Goal: Task Accomplishment & Management: Manage account settings

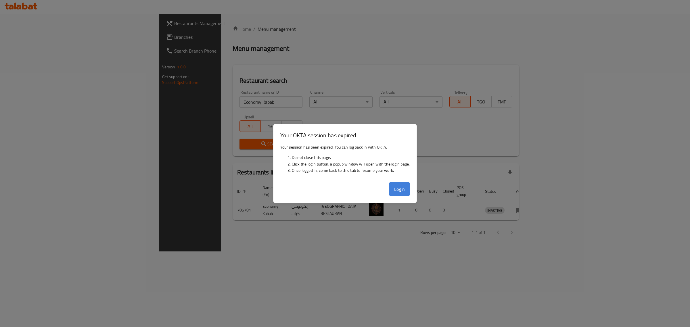
click at [409, 190] on button "Login" at bounding box center [400, 189] width 21 height 14
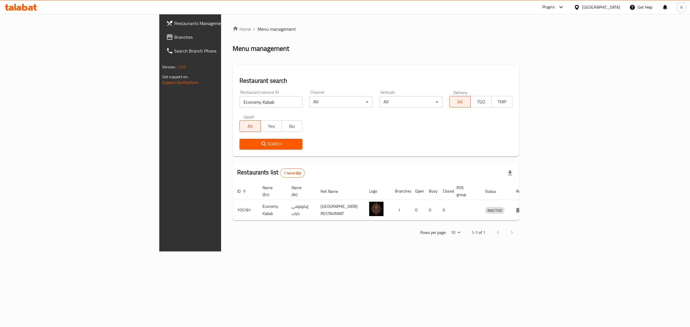
click at [240, 101] on input "Economy Kabab" at bounding box center [271, 102] width 63 height 12
paste input "Flamo Burger"
click button "Search" at bounding box center [271, 144] width 63 height 11
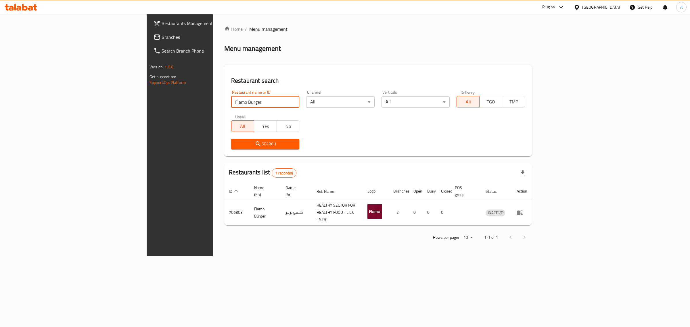
click at [231, 103] on input "Flamo Burger" at bounding box center [265, 102] width 68 height 12
paste input "Macao Imperial Tea"
type input "Macao Imperial Tea"
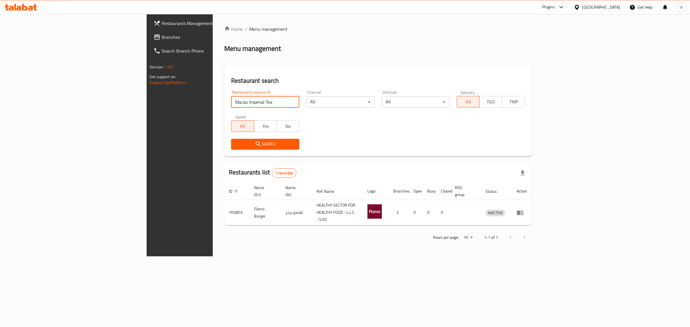
click button "Search" at bounding box center [265, 144] width 68 height 11
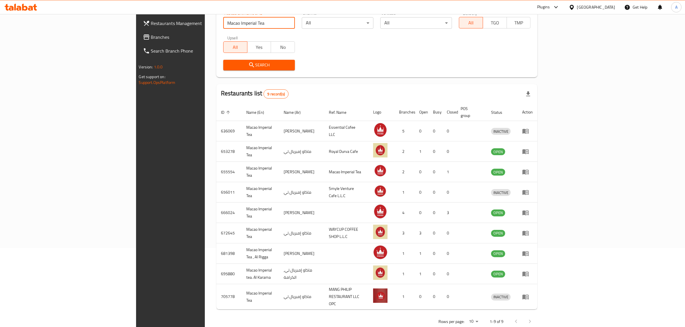
scroll to position [81, 0]
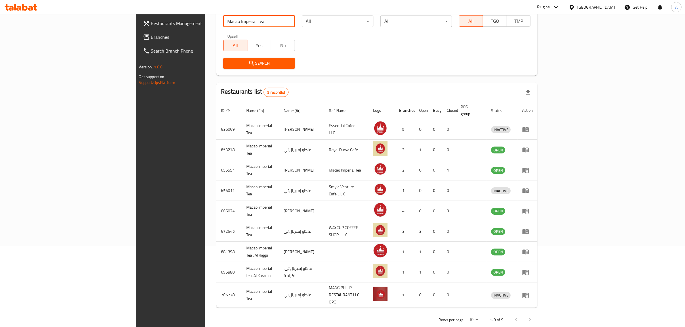
click at [143, 38] on icon at bounding box center [146, 37] width 7 height 7
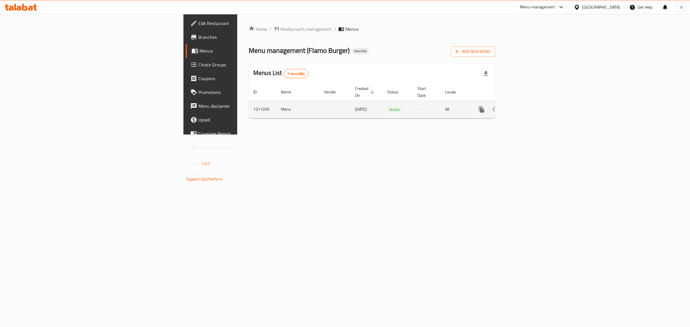
click at [527, 106] on icon "enhanced table" at bounding box center [523, 109] width 7 height 7
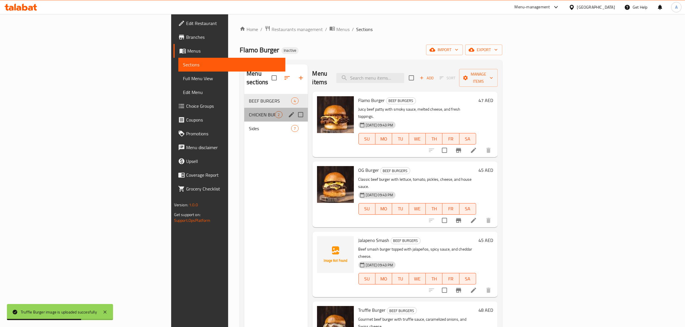
click at [244, 110] on div "CHICKEN BURGERS 2" at bounding box center [275, 115] width 63 height 14
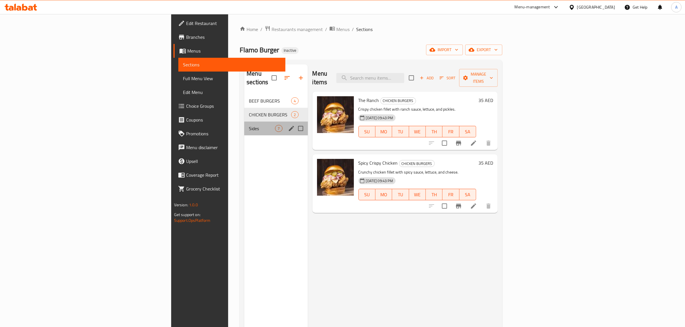
click at [244, 124] on div "Sides 7" at bounding box center [275, 129] width 63 height 14
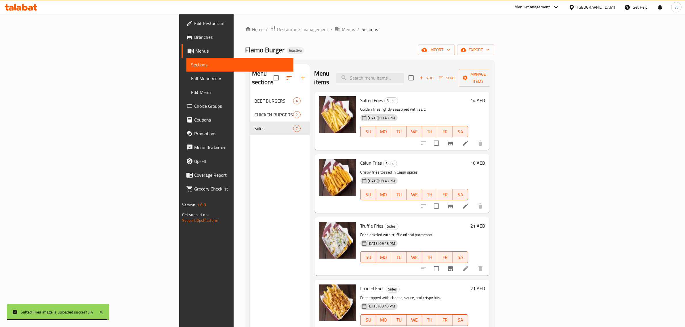
click at [191, 79] on span "Full Menu View" at bounding box center [240, 78] width 98 height 7
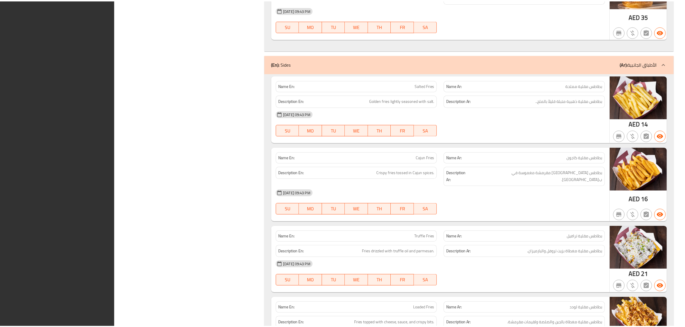
scroll to position [797, 0]
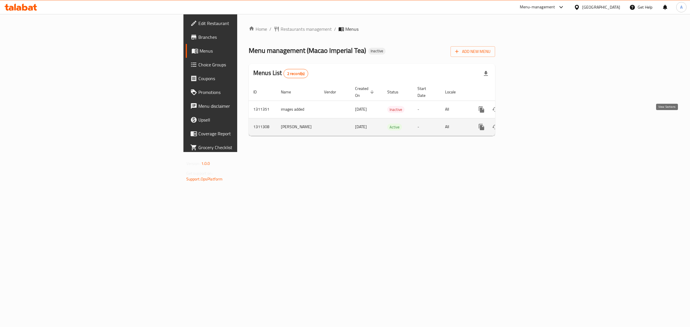
click at [527, 124] on icon "enhanced table" at bounding box center [523, 127] width 7 height 7
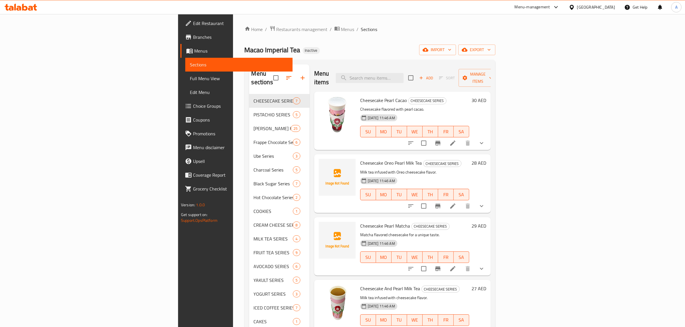
click at [320, 35] on div "Home / Restaurants management / Menus / Sections Macao Imperial Tea Inactive im…" at bounding box center [370, 264] width 251 height 476
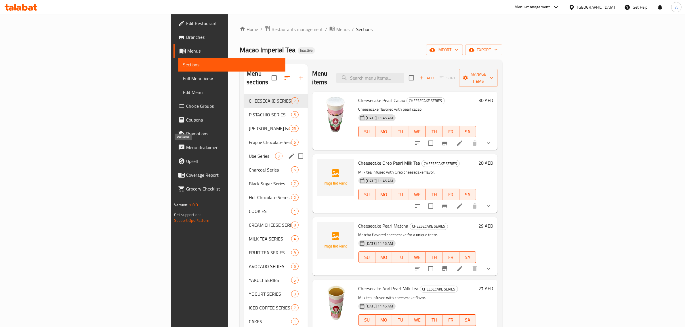
click at [249, 153] on span "Ube Series" at bounding box center [262, 156] width 26 height 7
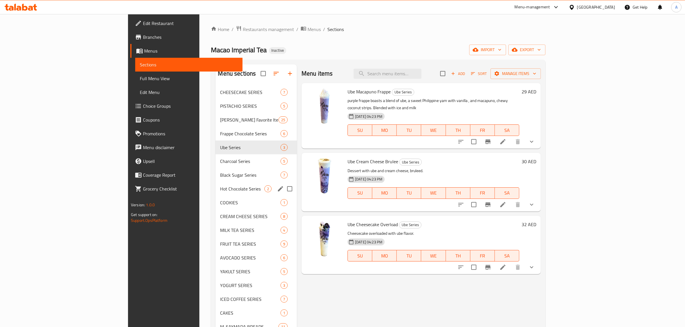
click at [215, 183] on div "Hot Chocolate Series 2" at bounding box center [255, 189] width 81 height 14
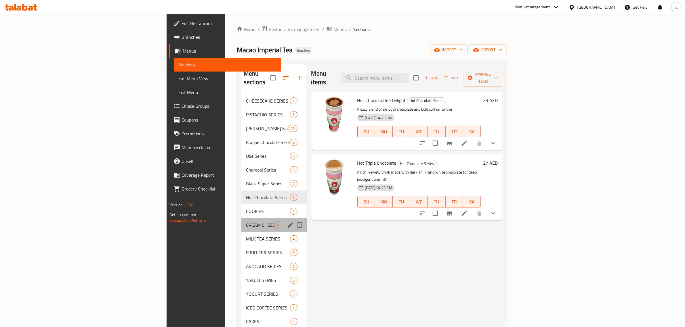
click at [241, 222] on div "CREAM CHEESE SERIES 8" at bounding box center [273, 225] width 65 height 14
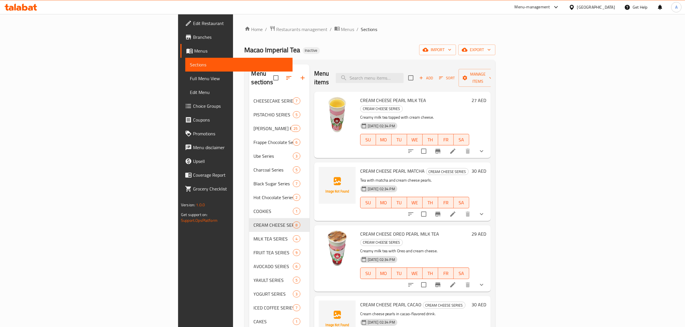
drag, startPoint x: 450, startPoint y: 60, endPoint x: 459, endPoint y: 70, distance: 13.5
click at [455, 66] on div "Home / Restaurants management / Menus / Sections Macao Imperial Tea Inactive im…" at bounding box center [370, 264] width 251 height 476
click at [404, 73] on input "search" at bounding box center [370, 78] width 68 height 10
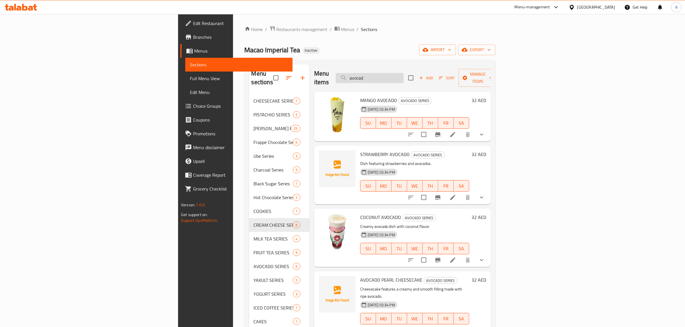
type input "avocad"
click at [451, 51] on span "import" at bounding box center [438, 49] width 28 height 7
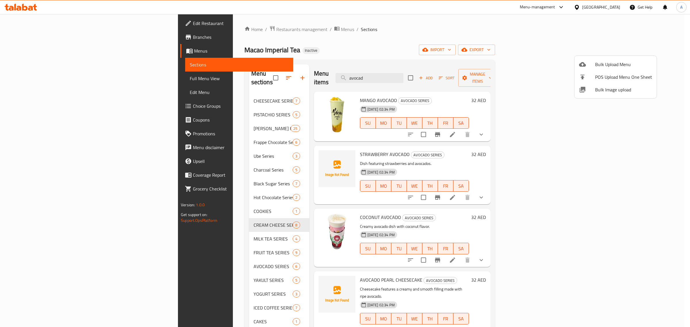
click at [601, 88] on span "Bulk Image upload" at bounding box center [624, 89] width 57 height 7
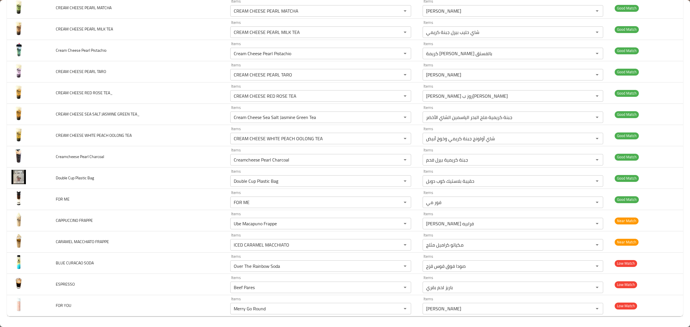
scroll to position [1117, 0]
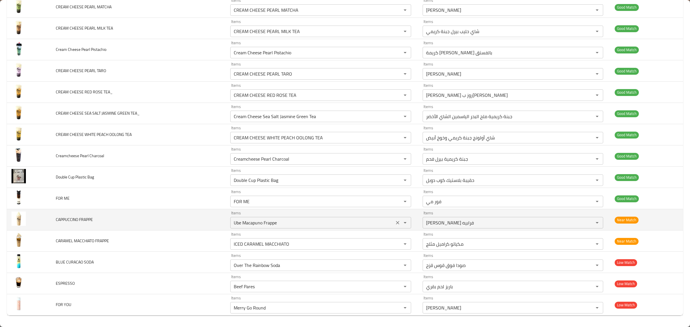
click at [337, 215] on div "Items Ube Macapuno Frappe Items" at bounding box center [320, 220] width 181 height 18
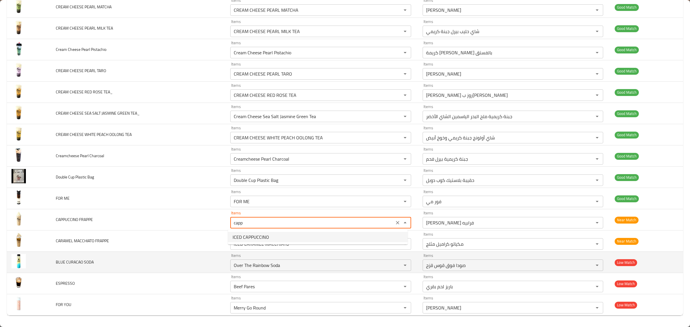
click at [158, 261] on td "BLUE CURACAO SODA" at bounding box center [138, 262] width 175 height 21
type FRAPPE "Ube Macapuno Frappe"
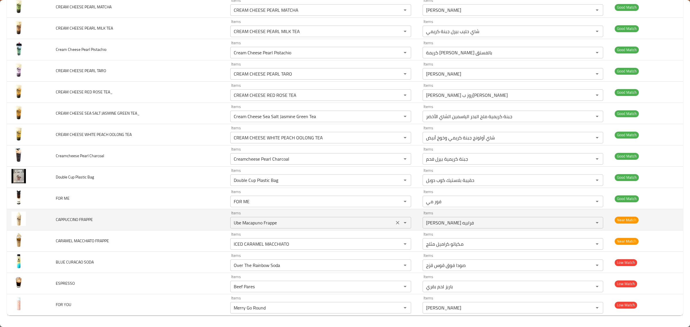
click at [395, 222] on icon "Clear" at bounding box center [398, 223] width 6 height 6
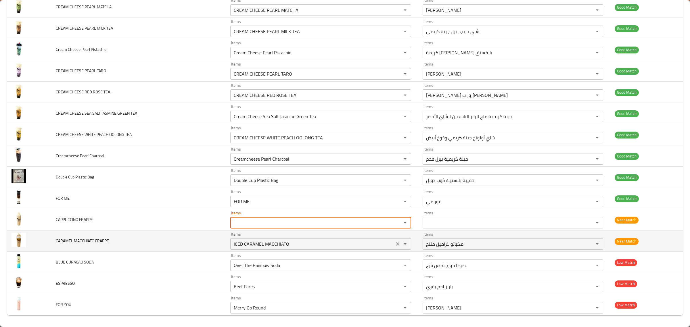
click at [383, 237] on div "Items ICED CARAMEL MACCHIATO Items" at bounding box center [320, 241] width 181 height 18
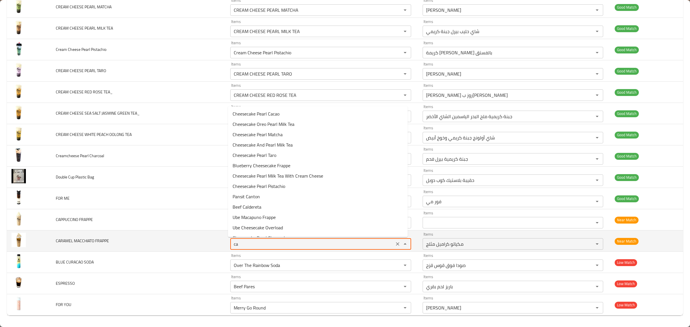
type FRAPPE "car"
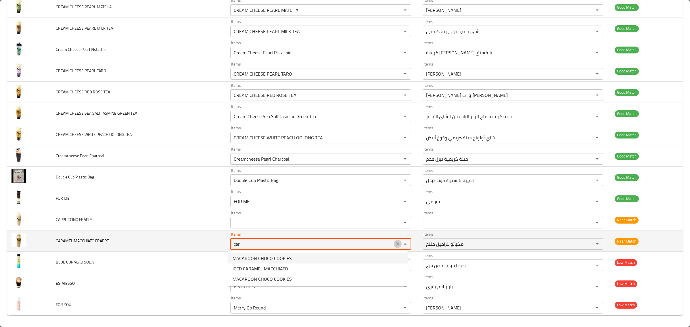
click at [394, 244] on button "Clear" at bounding box center [398, 244] width 8 height 8
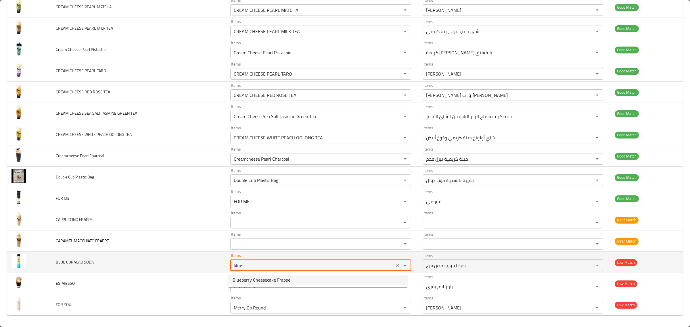
click at [373, 270] on SODA "blue" at bounding box center [312, 266] width 161 height 8
type SODA "cur"
click at [396, 265] on icon "Clear" at bounding box center [397, 265] width 3 height 3
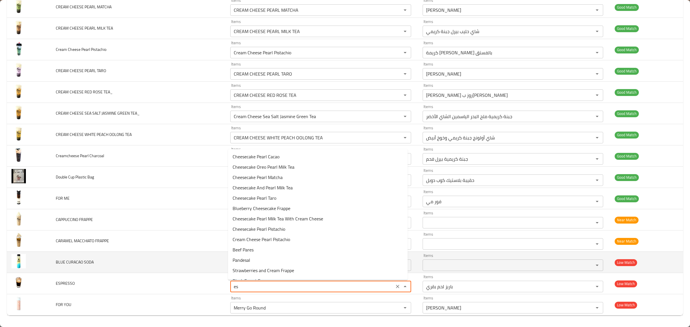
type input "esp"
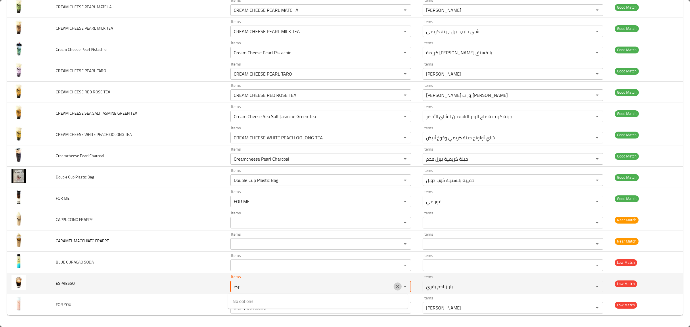
click at [394, 285] on button "Clear" at bounding box center [398, 287] width 8 height 8
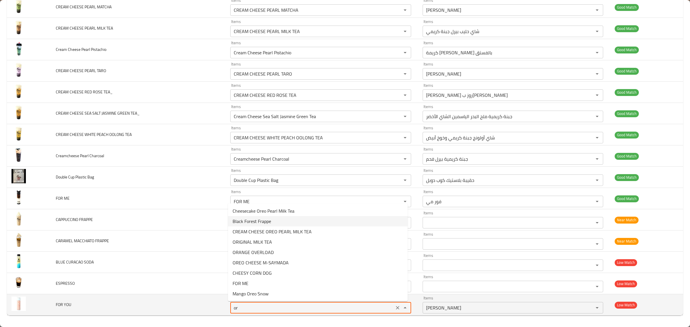
drag, startPoint x: 245, startPoint y: 310, endPoint x: 202, endPoint y: 303, distance: 42.8
click at [202, 303] on tr "FOR YOU Items or Items Items ميري جو راوند Items Low Match" at bounding box center [345, 305] width 677 height 21
click at [337, 308] on YOU "or" at bounding box center [312, 308] width 161 height 8
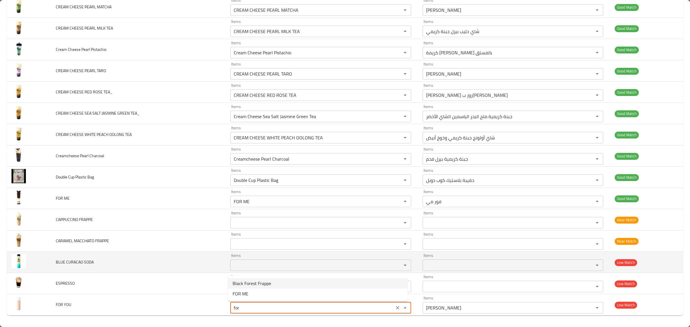
type YOU "Merry Go Round"
click at [185, 261] on td "BLUE CURACAO SODA" at bounding box center [138, 262] width 175 height 21
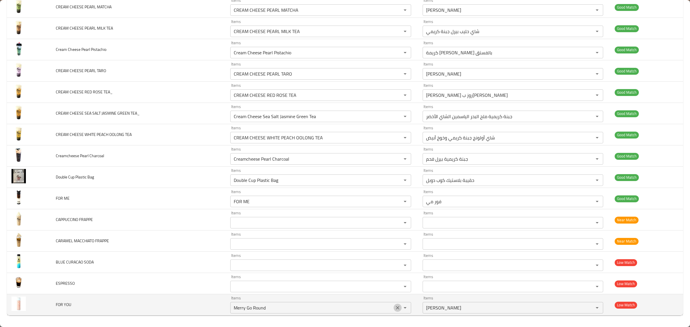
click at [396, 308] on icon "Clear" at bounding box center [398, 308] width 6 height 6
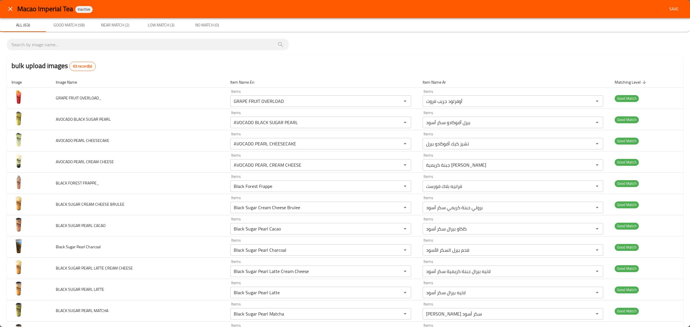
scroll to position [0, 0]
click at [665, 5] on button "Save" at bounding box center [674, 9] width 18 height 11
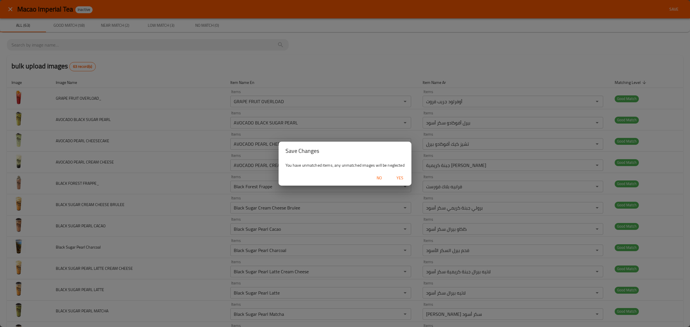
click at [405, 173] on div "No Yes" at bounding box center [345, 178] width 133 height 15
click at [405, 173] on button "Yes" at bounding box center [400, 178] width 18 height 11
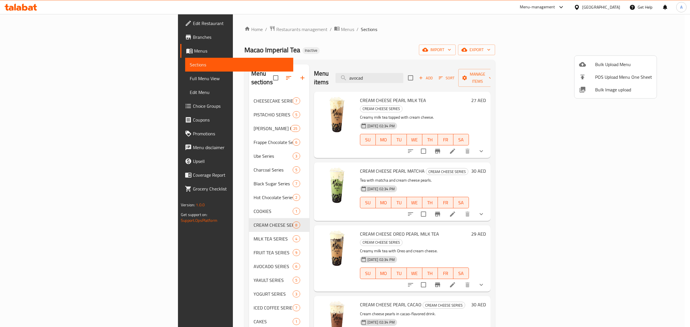
click at [608, 88] on span "Bulk Image upload" at bounding box center [624, 89] width 57 height 7
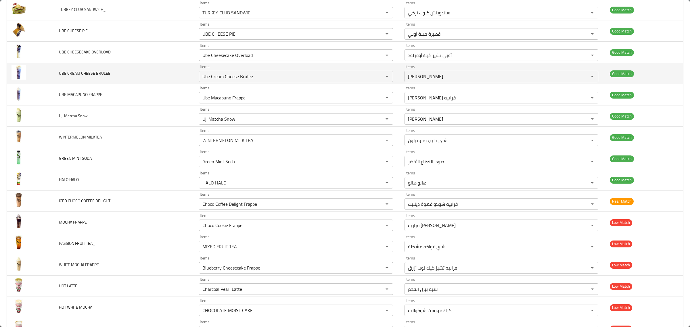
scroll to position [1535, 0]
